Goal: Task Accomplishment & Management: Use online tool/utility

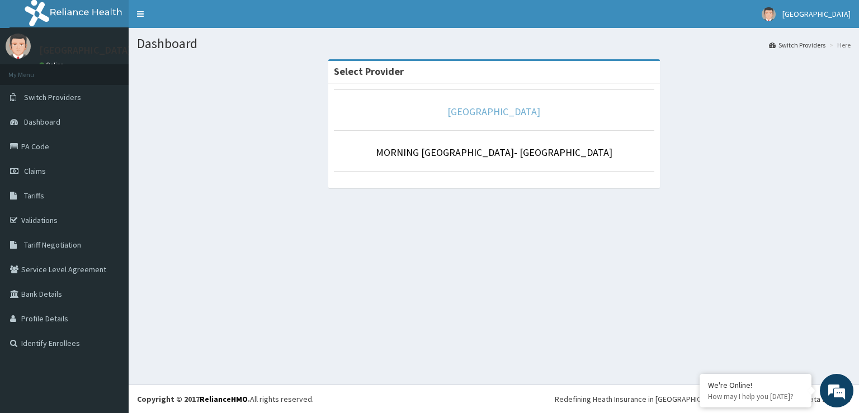
click at [508, 114] on link "[GEOGRAPHIC_DATA]" at bounding box center [493, 111] width 93 height 13
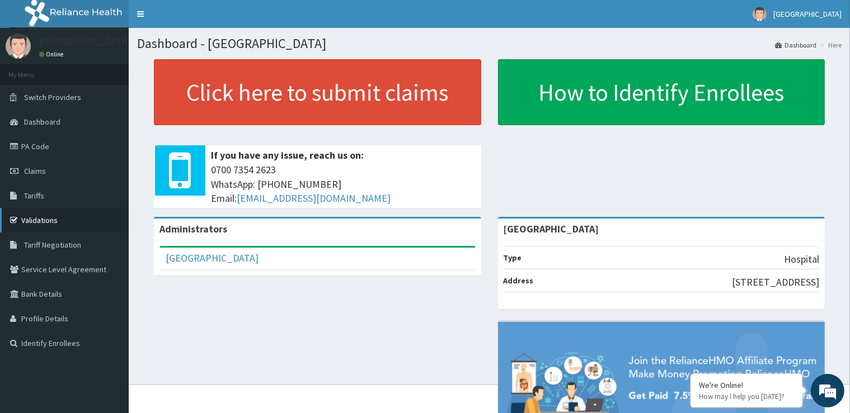
click at [43, 224] on link "Validations" at bounding box center [64, 220] width 129 height 25
click at [32, 146] on link "PA Code" at bounding box center [64, 146] width 129 height 25
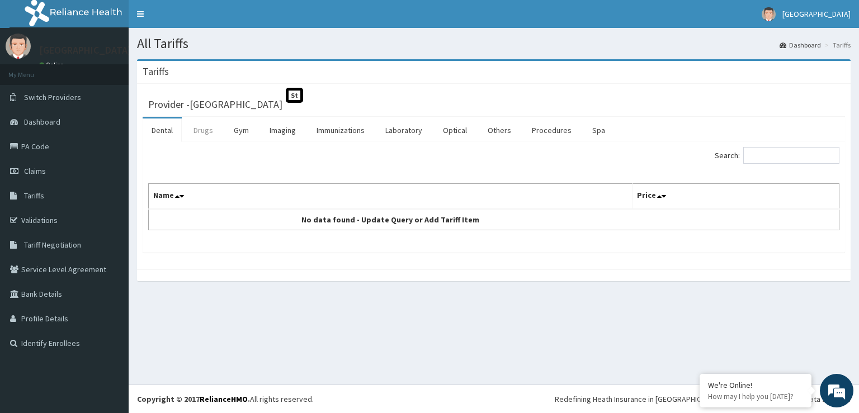
click at [206, 132] on link "Drugs" at bounding box center [203, 130] width 37 height 23
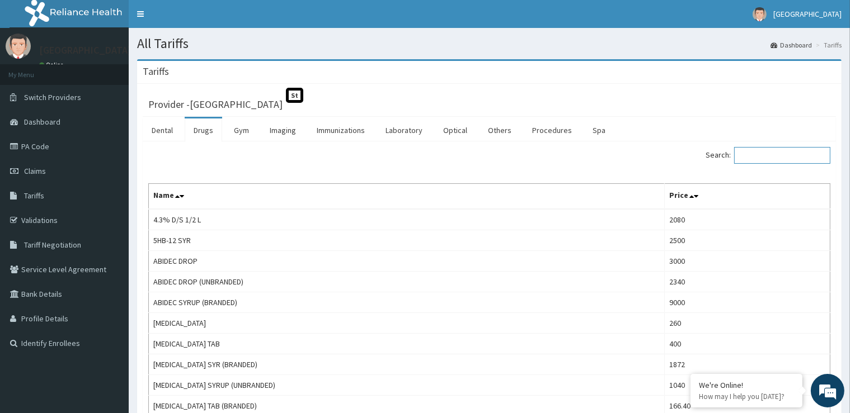
click at [769, 155] on input "Search:" at bounding box center [782, 155] width 96 height 17
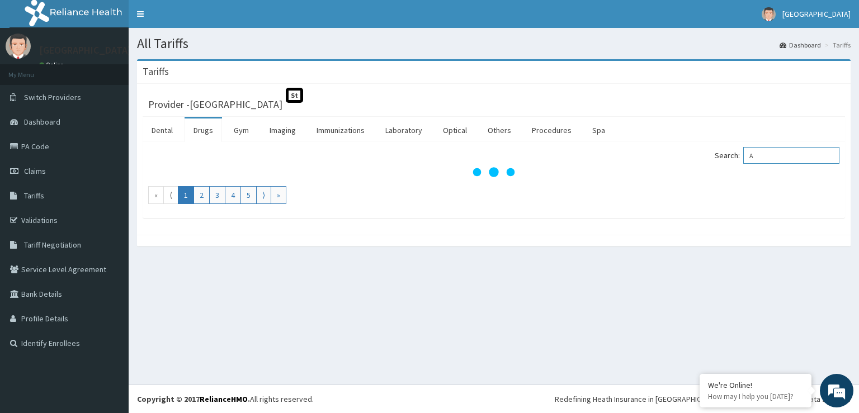
click at [791, 157] on input "A" at bounding box center [791, 155] width 96 height 17
click at [789, 155] on input "A" at bounding box center [791, 155] width 96 height 17
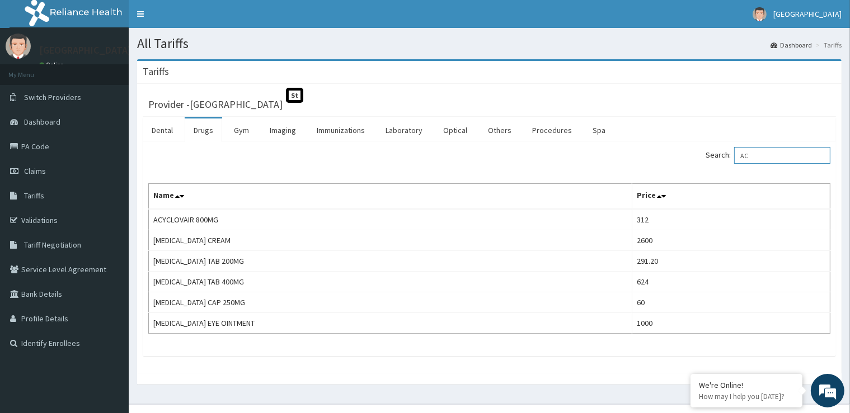
type input "A"
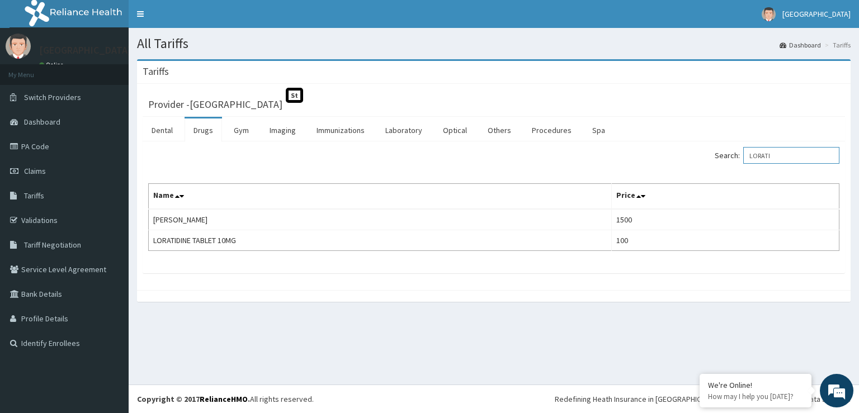
type input "LORATI"
click at [36, 145] on link "PA Code" at bounding box center [64, 146] width 129 height 25
